Goal: Transaction & Acquisition: Subscribe to service/newsletter

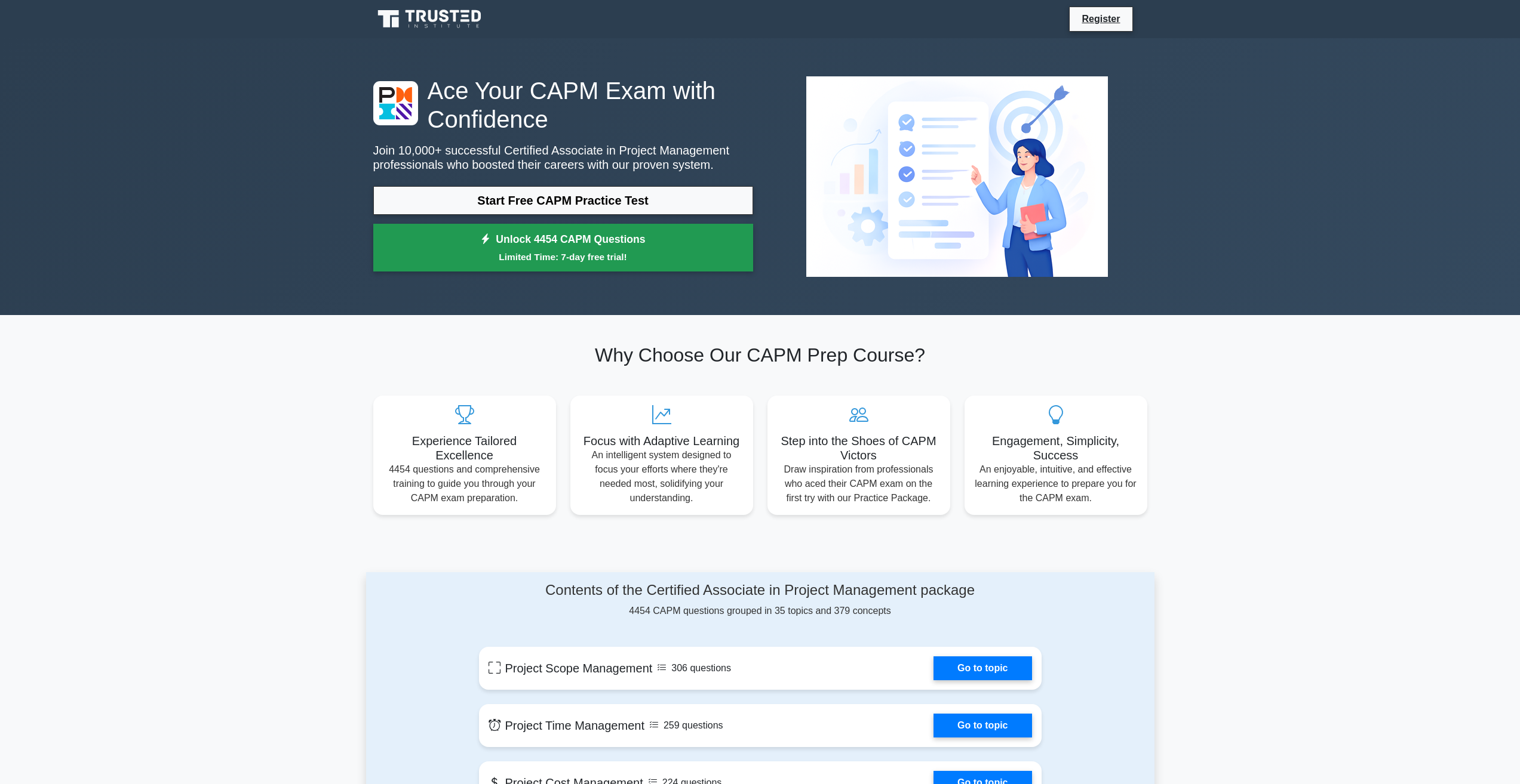
click at [404, 245] on link "Unlock 4454 CAPM Questions Limited Time: 7-day free trial!" at bounding box center [563, 248] width 380 height 48
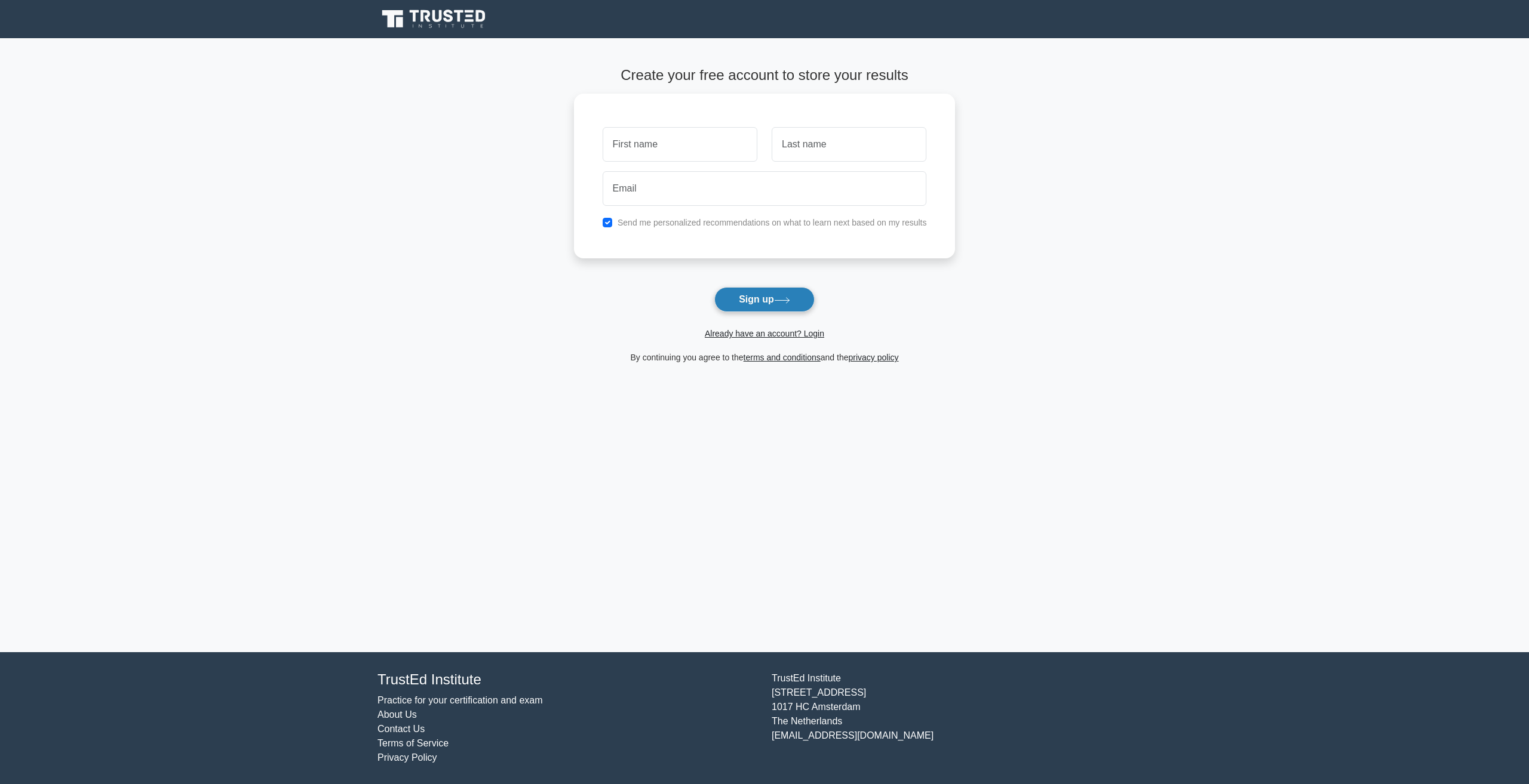
click at [758, 307] on button "Sign up" at bounding box center [764, 299] width 100 height 25
click at [795, 307] on button "Sign up" at bounding box center [764, 299] width 100 height 25
click at [748, 308] on button "Sign up" at bounding box center [764, 299] width 100 height 25
